Goal: Book appointment/travel/reservation

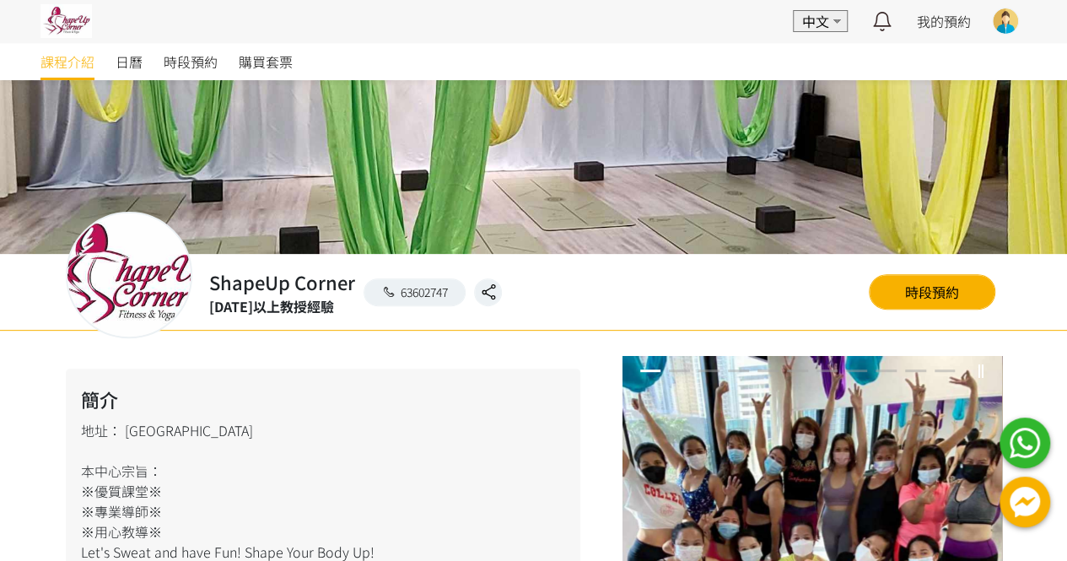
scroll to position [84, 0]
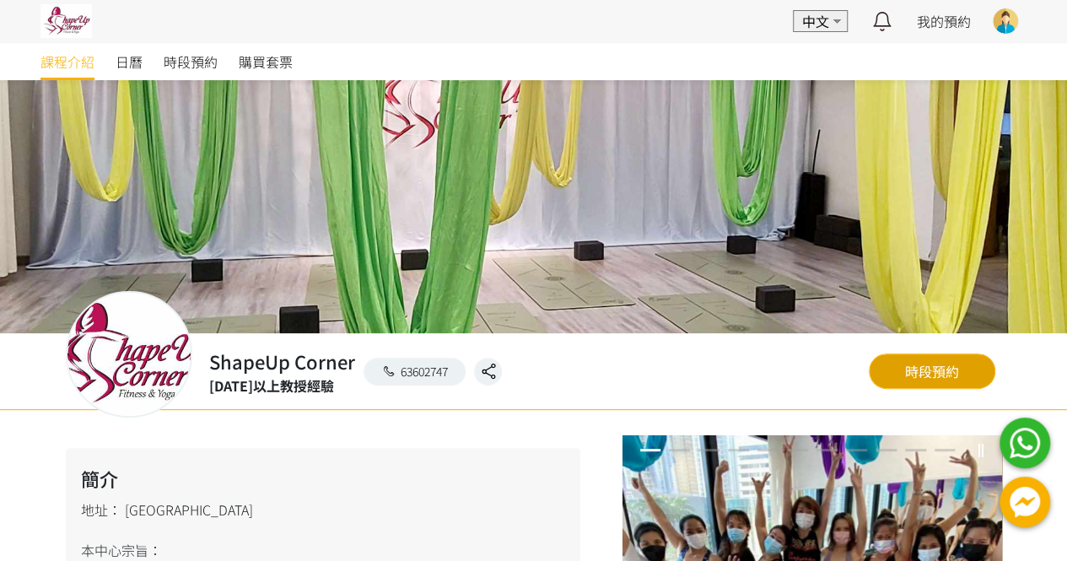
click at [917, 367] on link "時段預約" at bounding box center [932, 371] width 127 height 35
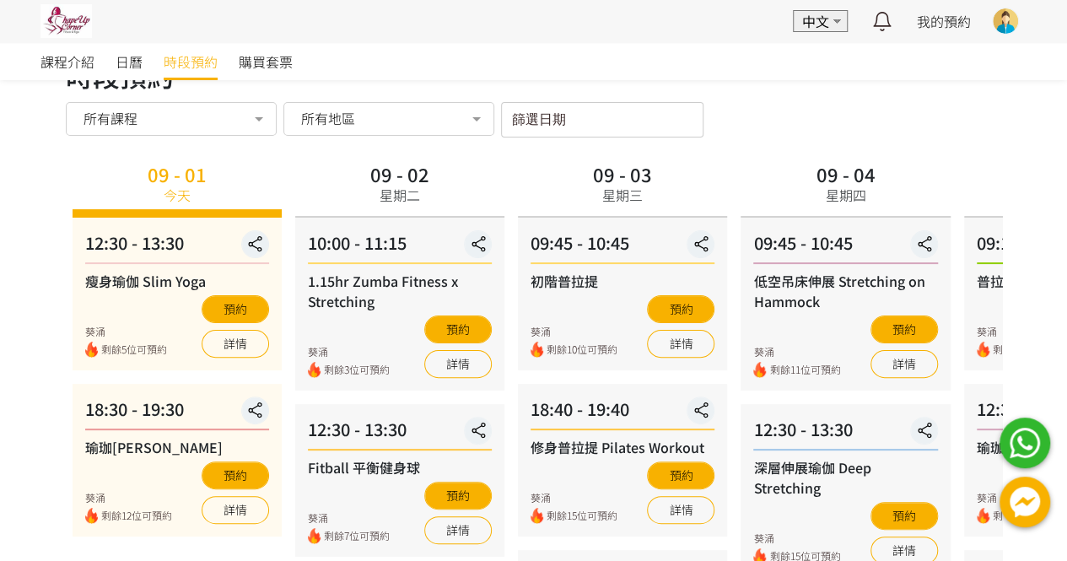
scroll to position [84, 0]
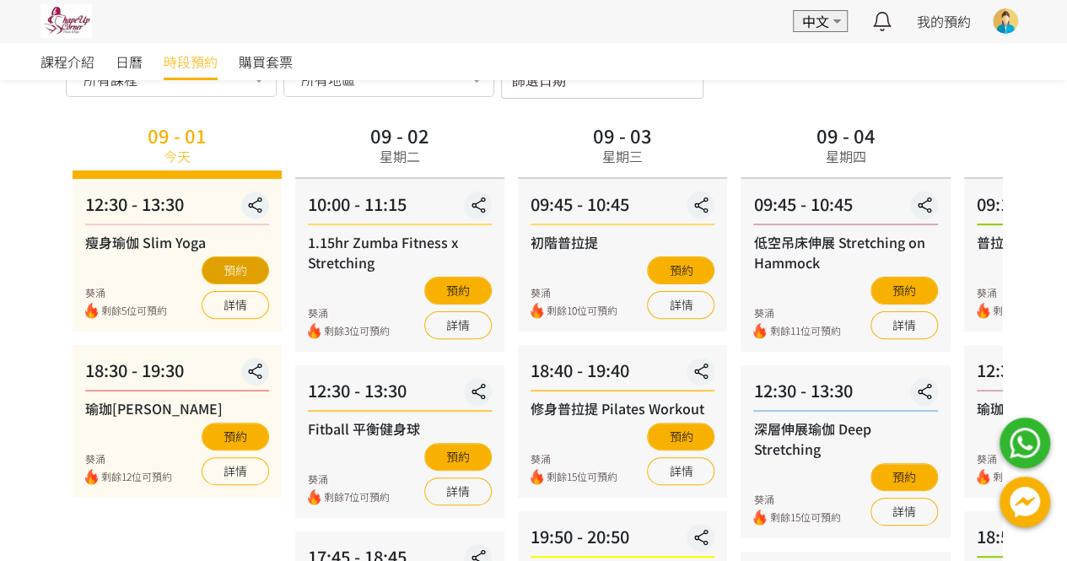
click at [245, 266] on button "預約" at bounding box center [235, 270] width 67 height 28
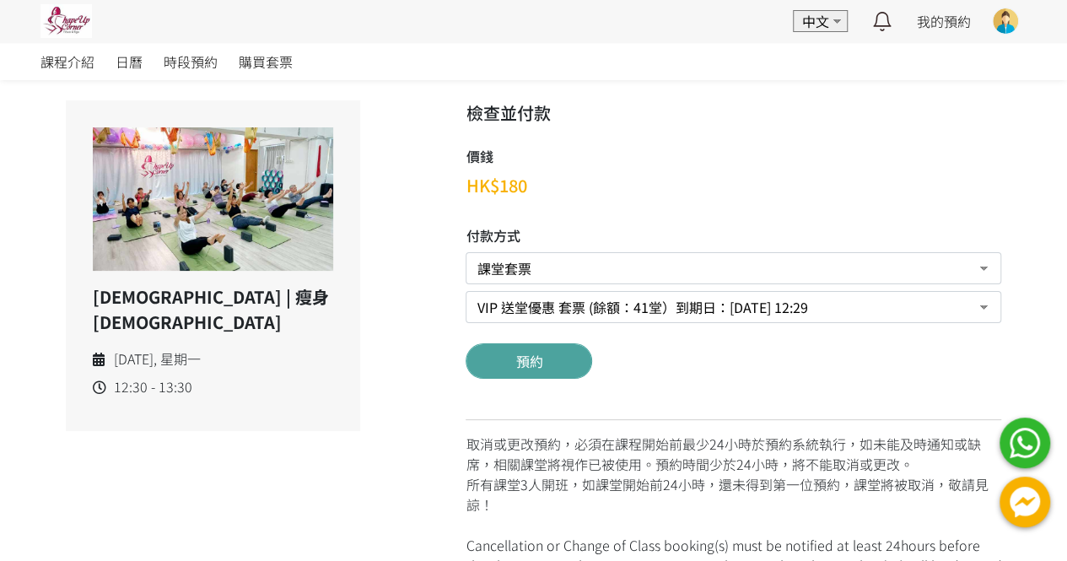
click at [514, 360] on button "預約" at bounding box center [529, 360] width 127 height 35
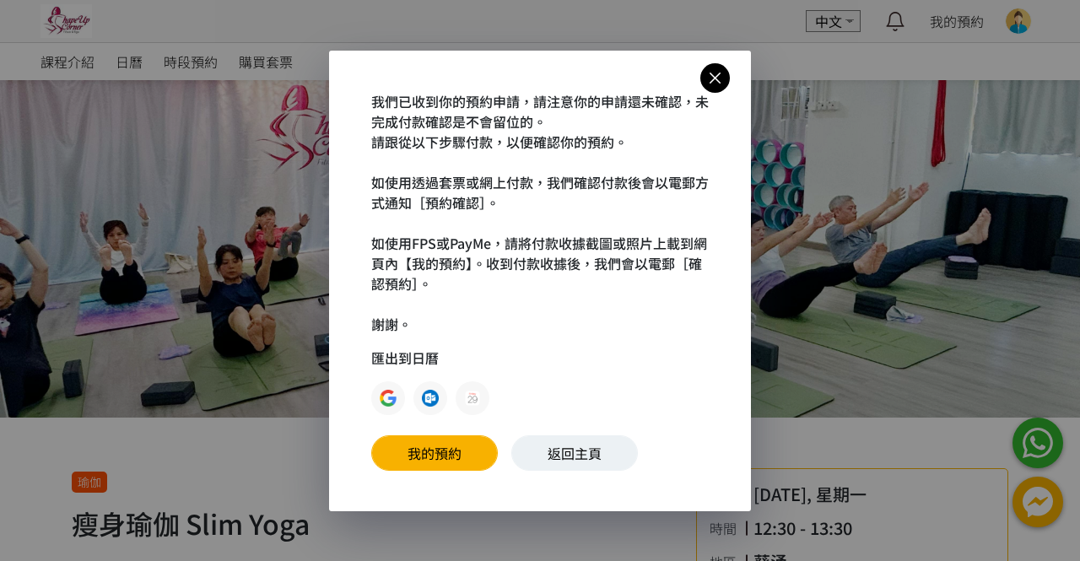
click at [720, 62] on div "我們已收到你的預約申請，請注意你的申請還未確認，未完成付款確認是不會留位的。 請跟從以下步驟付款，以便確認你的預約。 如使用透過套票或網上付款，我們確認付款後…" at bounding box center [540, 281] width 422 height 461
click at [720, 73] on icon at bounding box center [715, 77] width 30 height 21
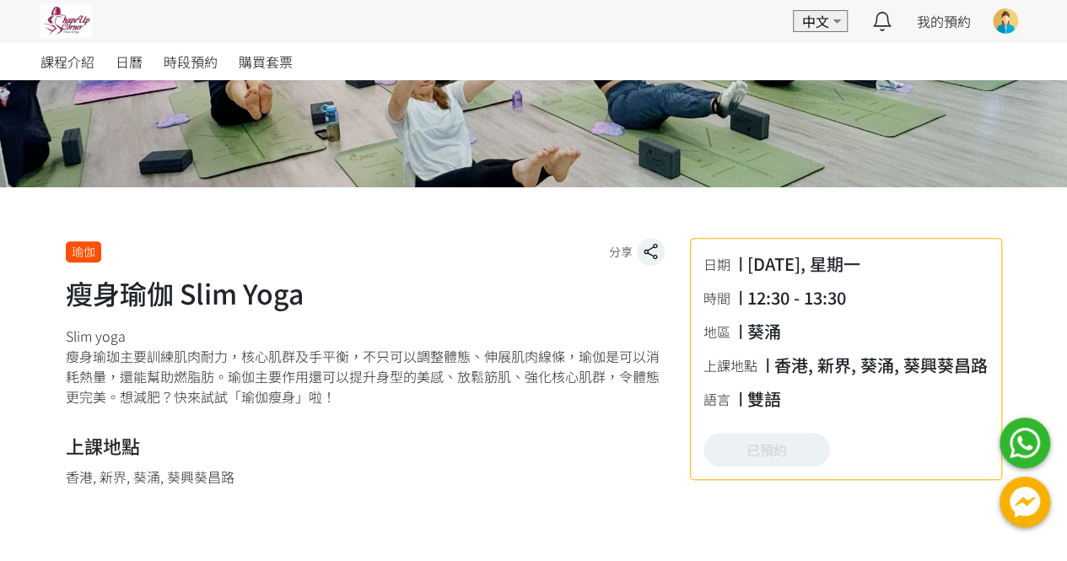
scroll to position [422, 0]
